Goal: Information Seeking & Learning: Stay updated

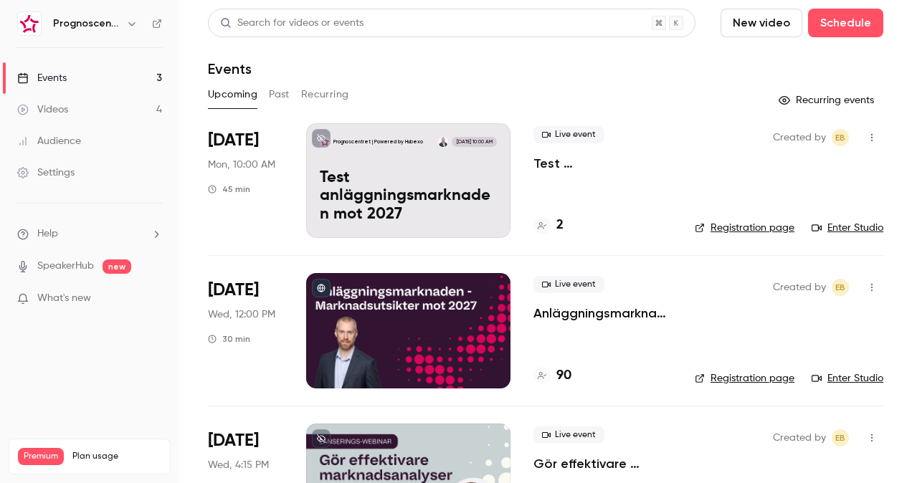
scroll to position [80, 0]
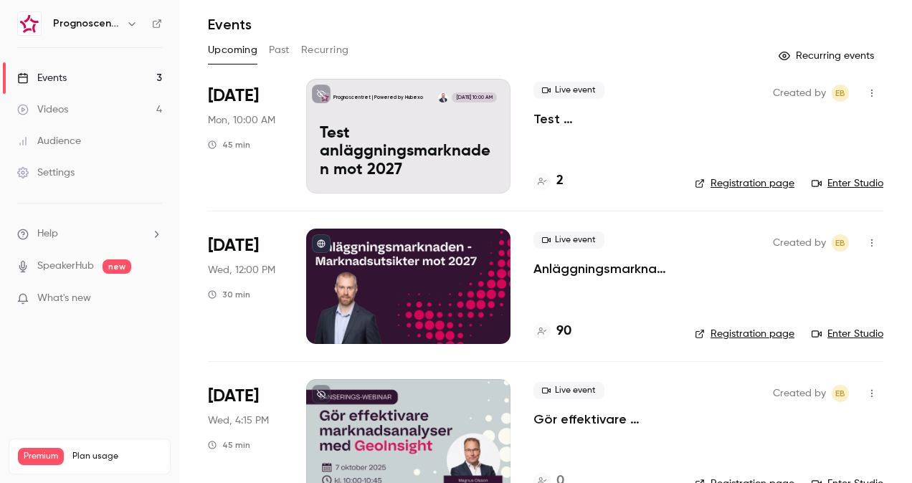
scroll to position [80, 0]
